Goal: Information Seeking & Learning: Learn about a topic

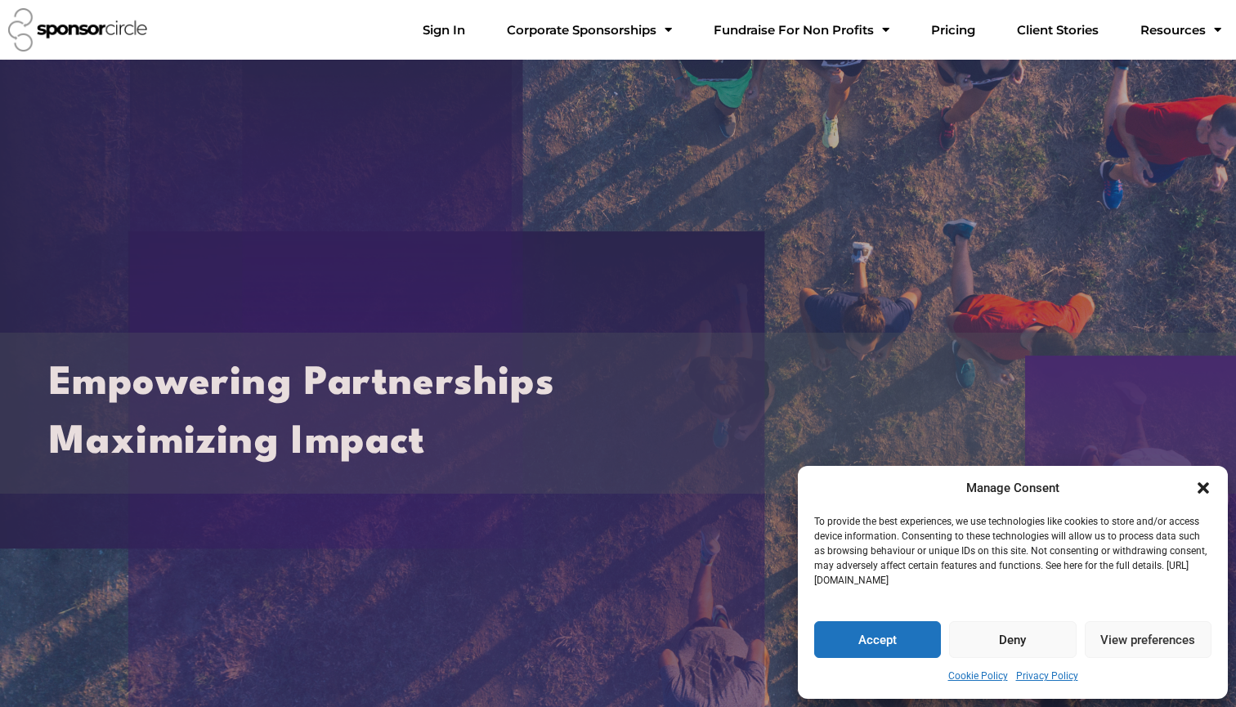
click at [1002, 633] on button "Deny" at bounding box center [1012, 639] width 127 height 37
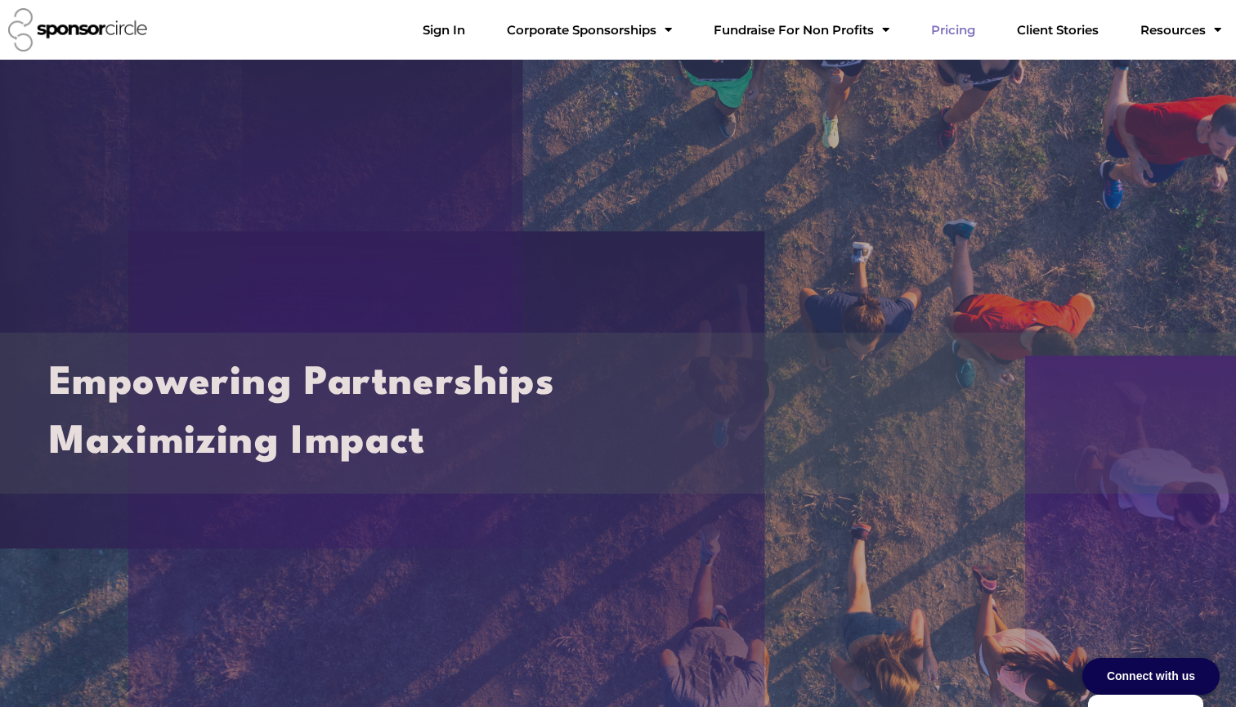
click at [971, 41] on link "Pricing" at bounding box center [953, 30] width 70 height 33
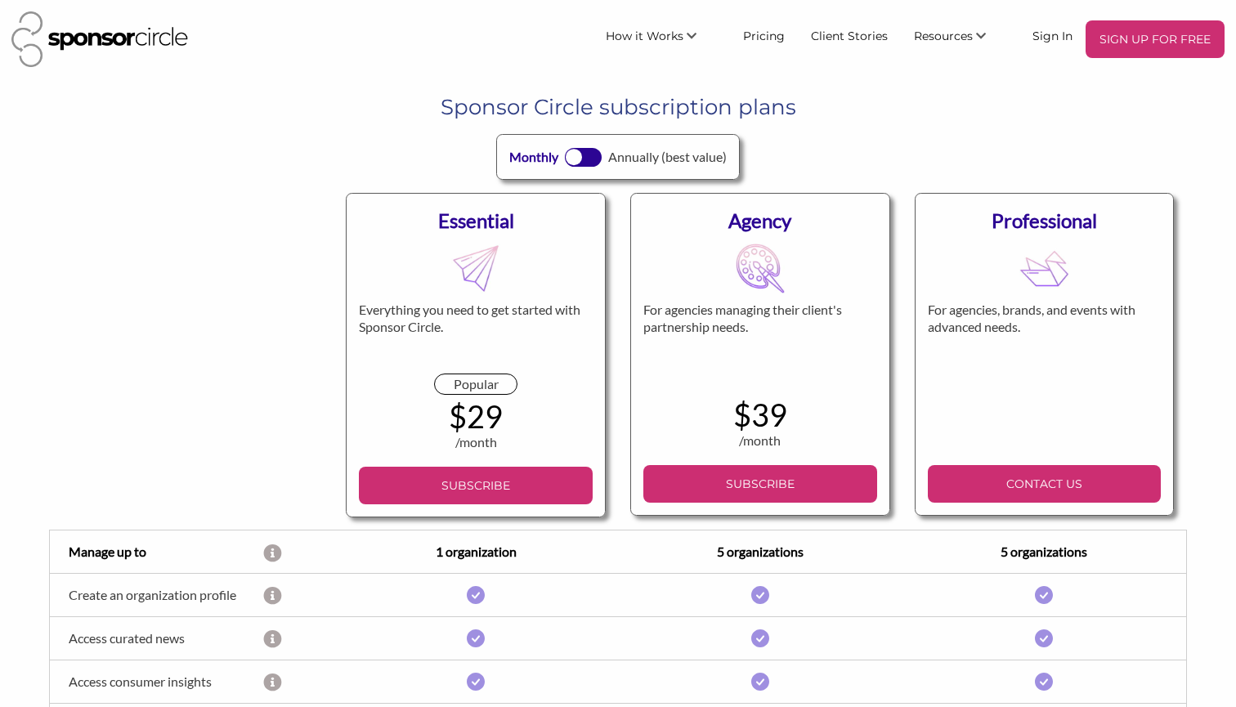
click at [583, 166] on div at bounding box center [583, 157] width 37 height 19
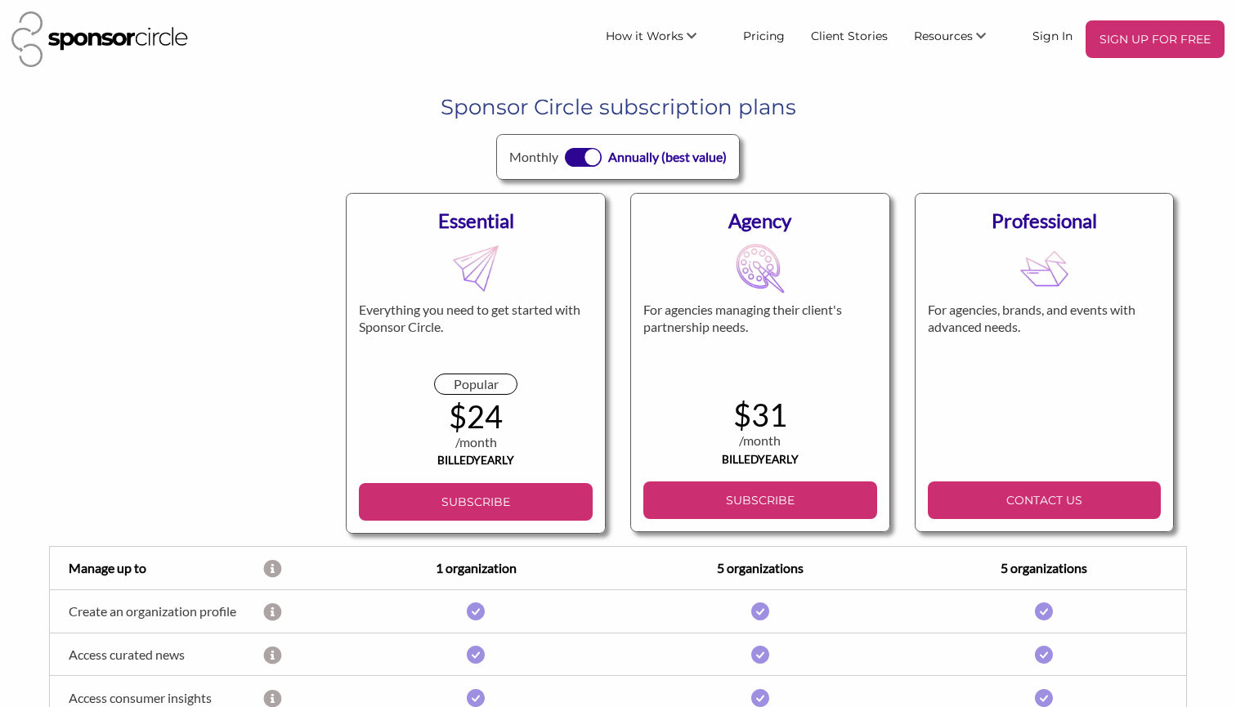
click at [585, 165] on div at bounding box center [593, 158] width 16 height 16
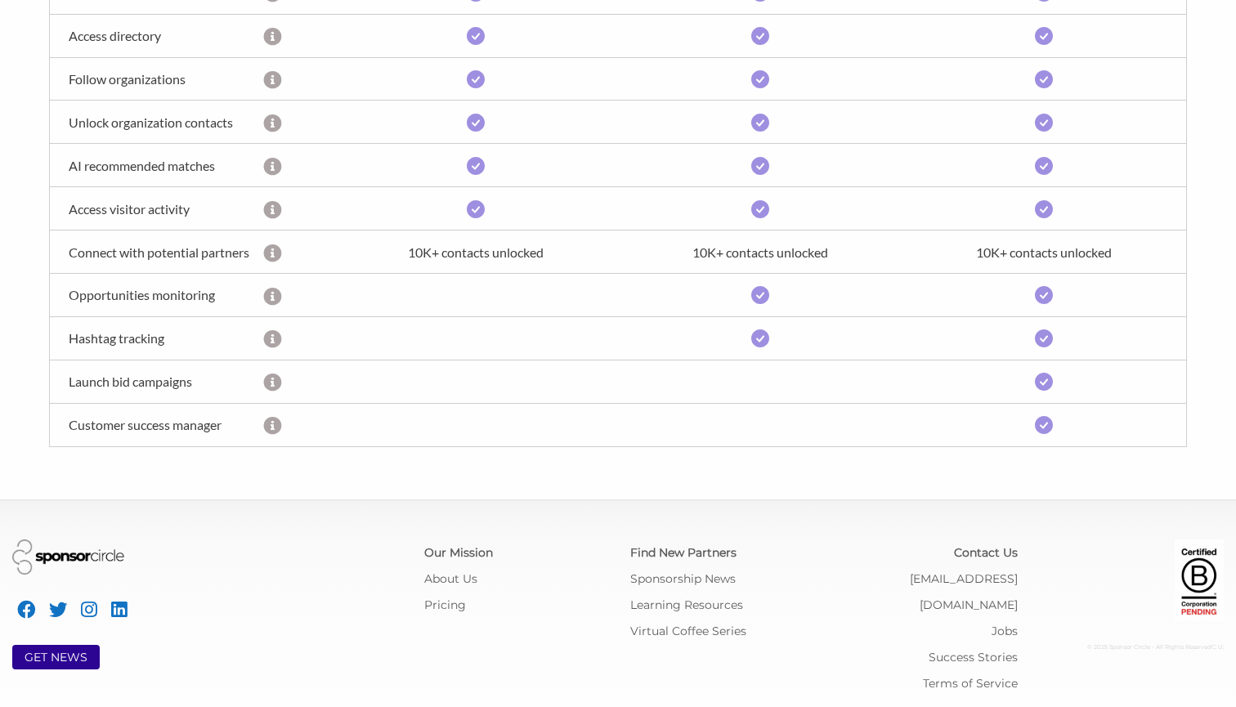
scroll to position [688, 0]
click at [434, 579] on link "About Us" at bounding box center [450, 579] width 53 height 15
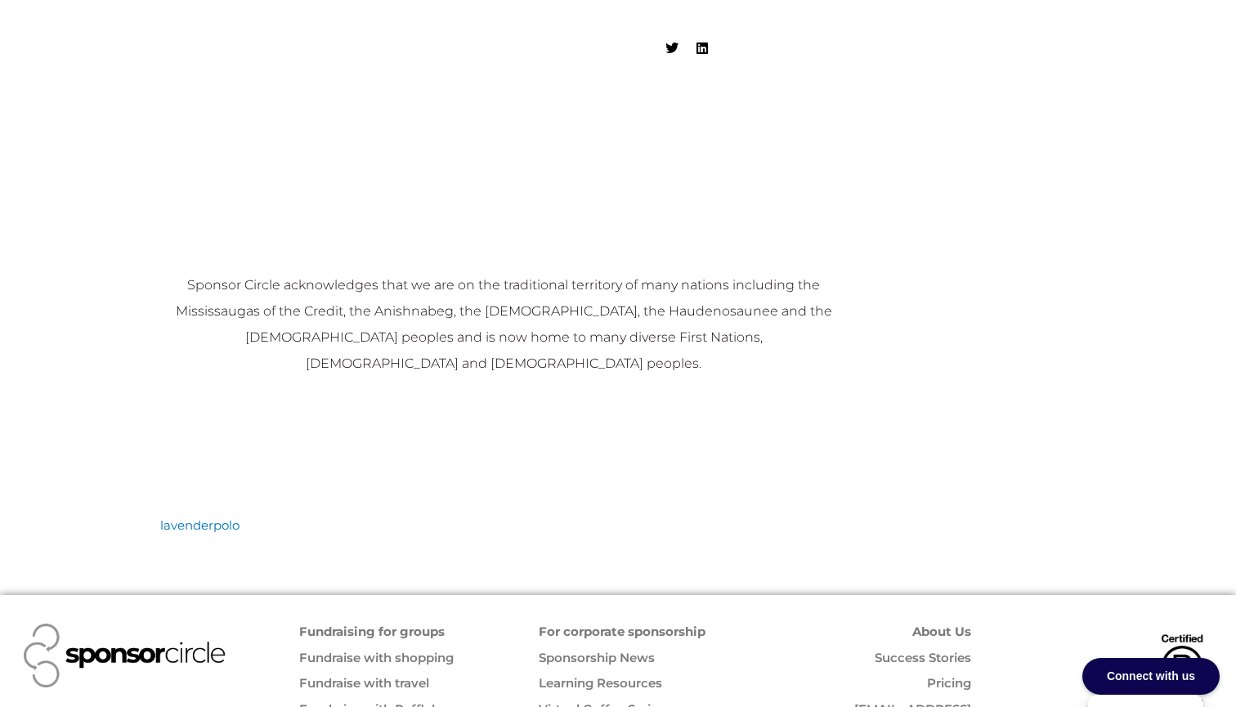
scroll to position [1782, 0]
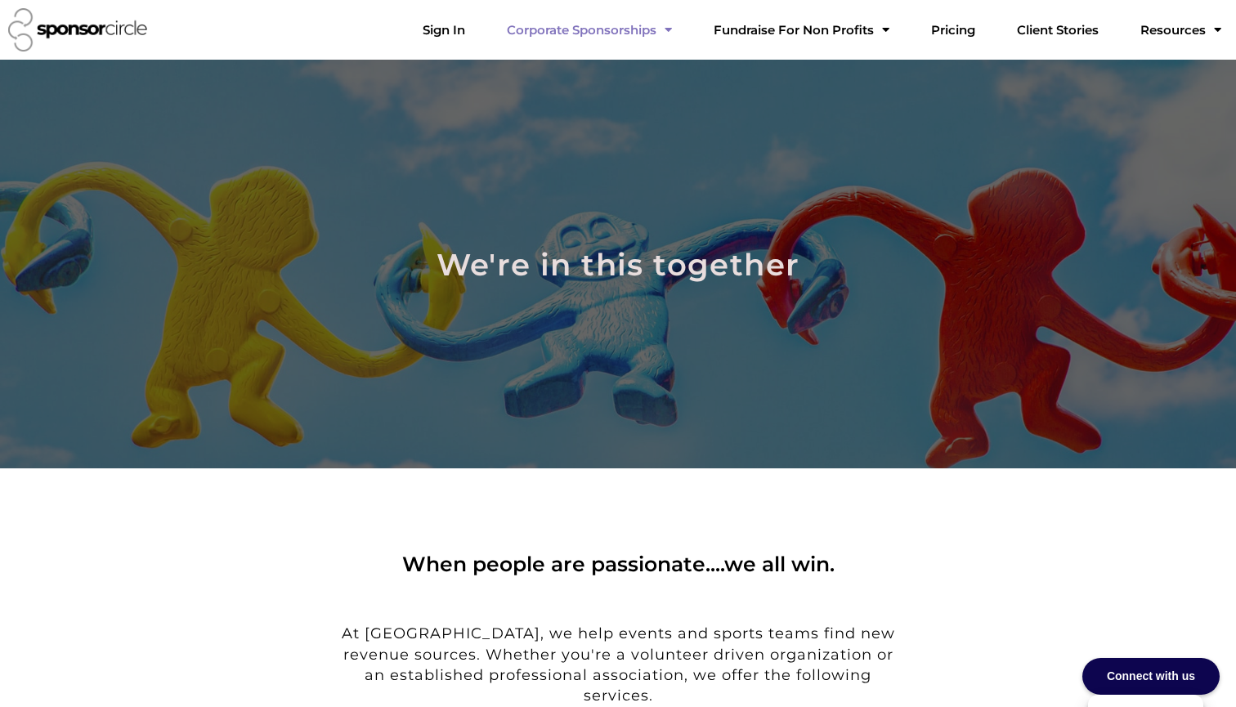
scroll to position [0, 0]
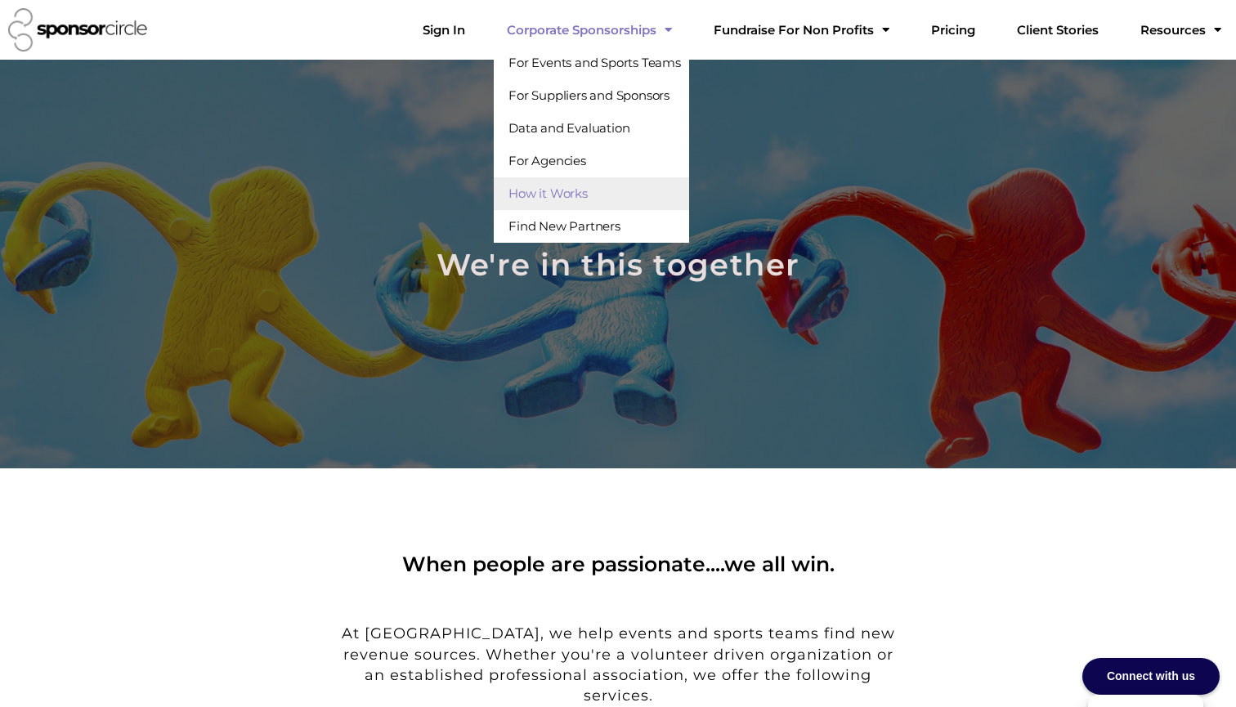
click at [624, 191] on link "How it Works" at bounding box center [591, 193] width 195 height 33
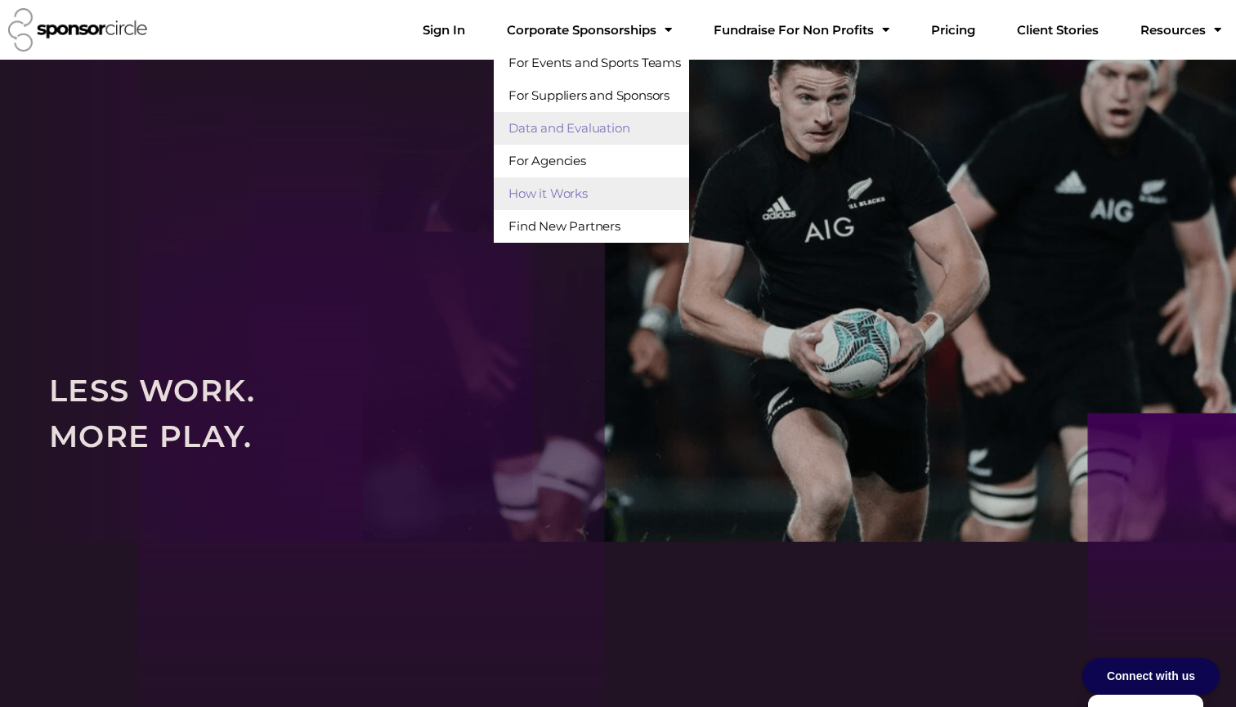
click at [655, 133] on link "Data and Evaluation" at bounding box center [591, 128] width 195 height 33
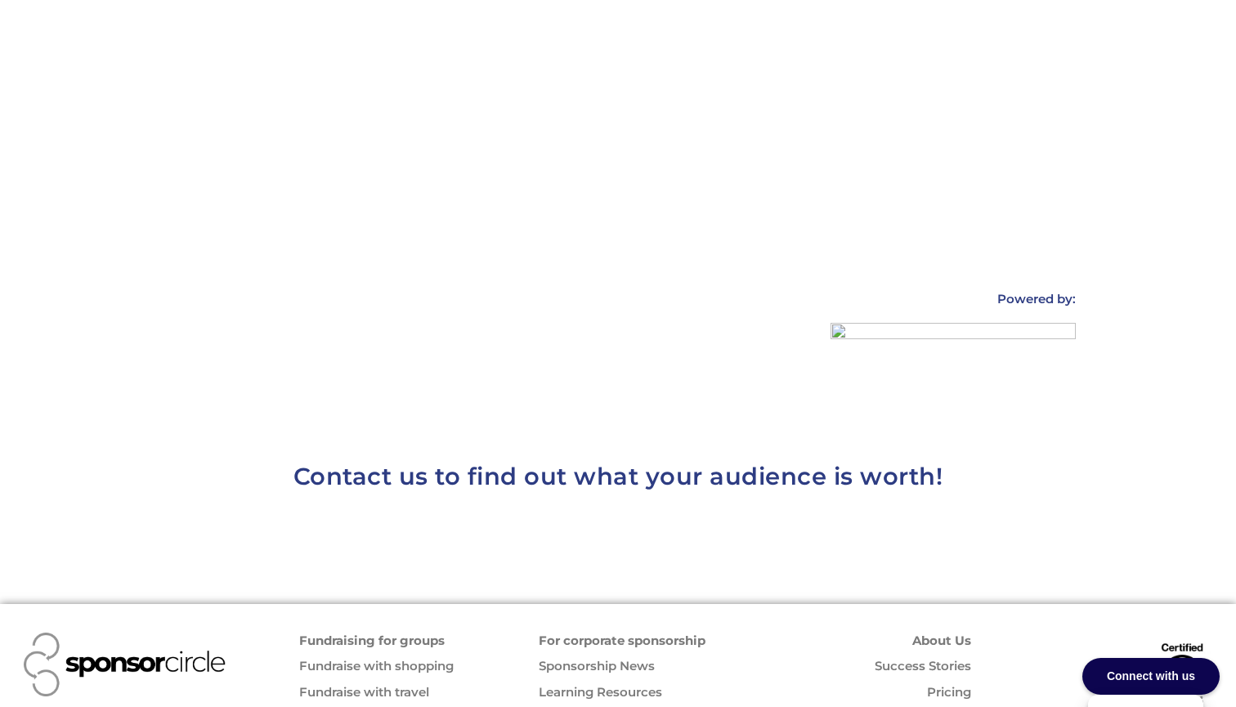
scroll to position [2195, 0]
